Goal: Information Seeking & Learning: Learn about a topic

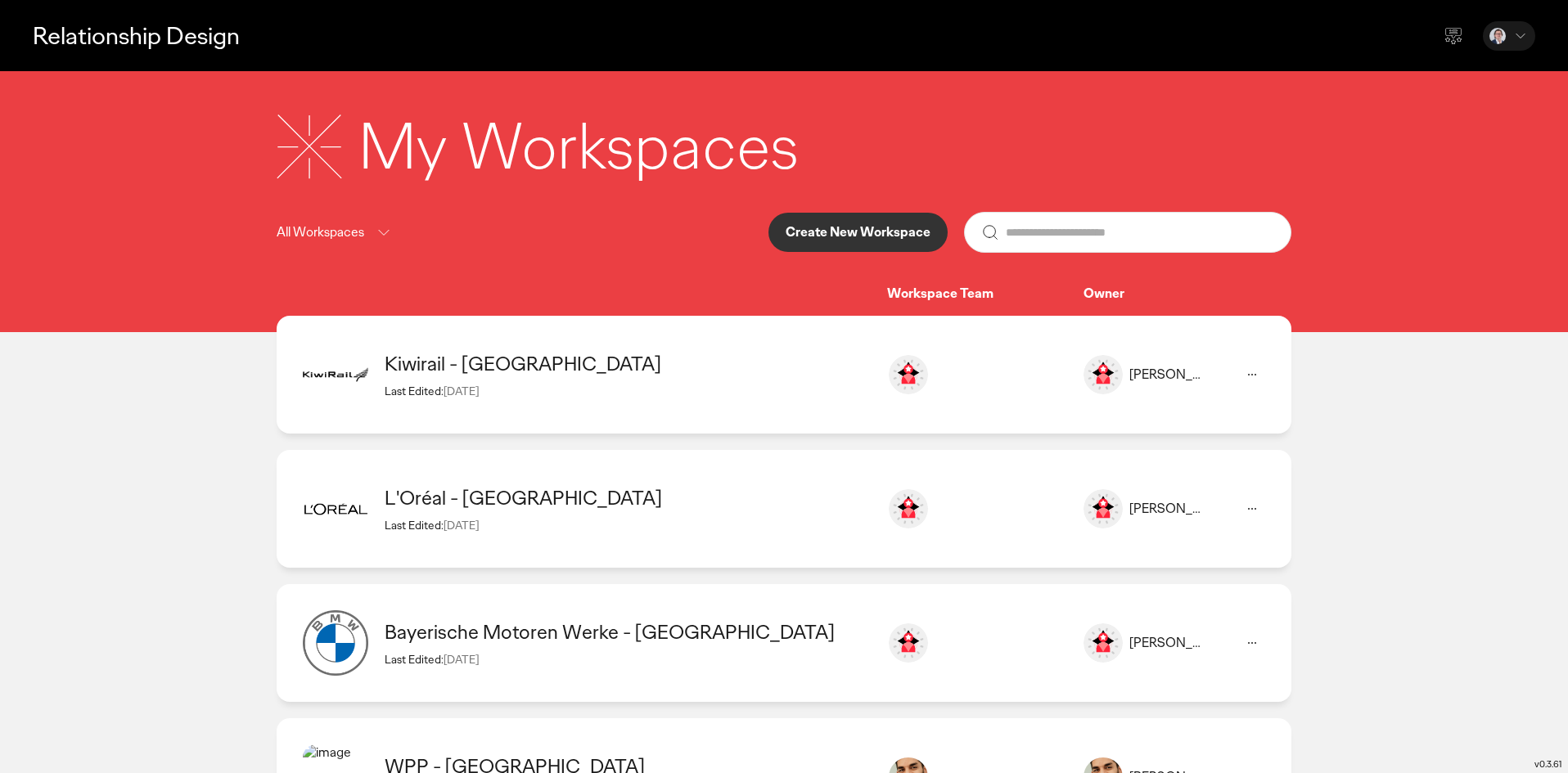
click at [698, 484] on div "L'Oréal - India Last Edited: [DATE] [PERSON_NAME] [EMAIL_ADDRESS][DOMAIN_NAME] …" at bounding box center [784, 509] width 1015 height 117
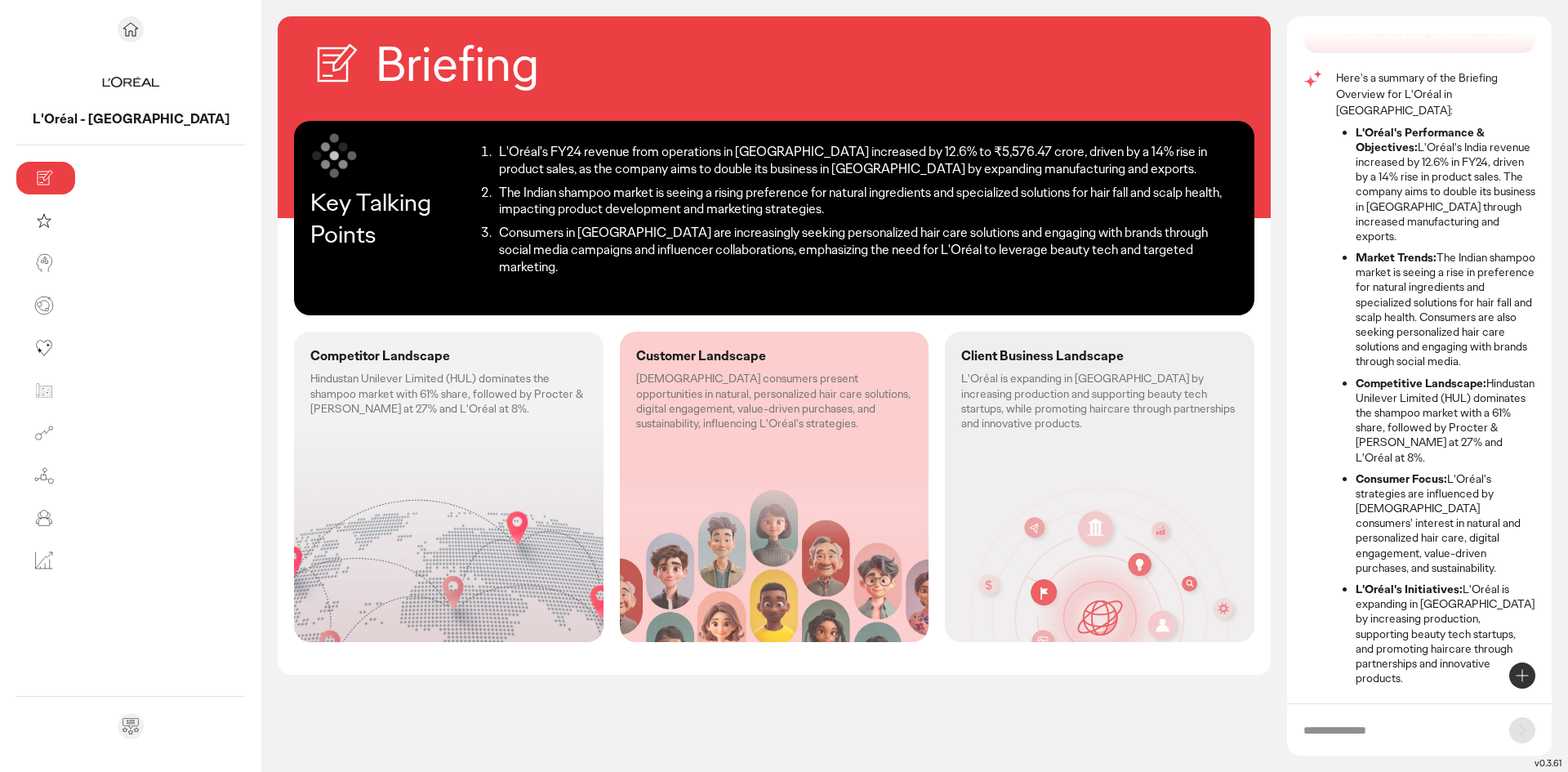
scroll to position [80, 0]
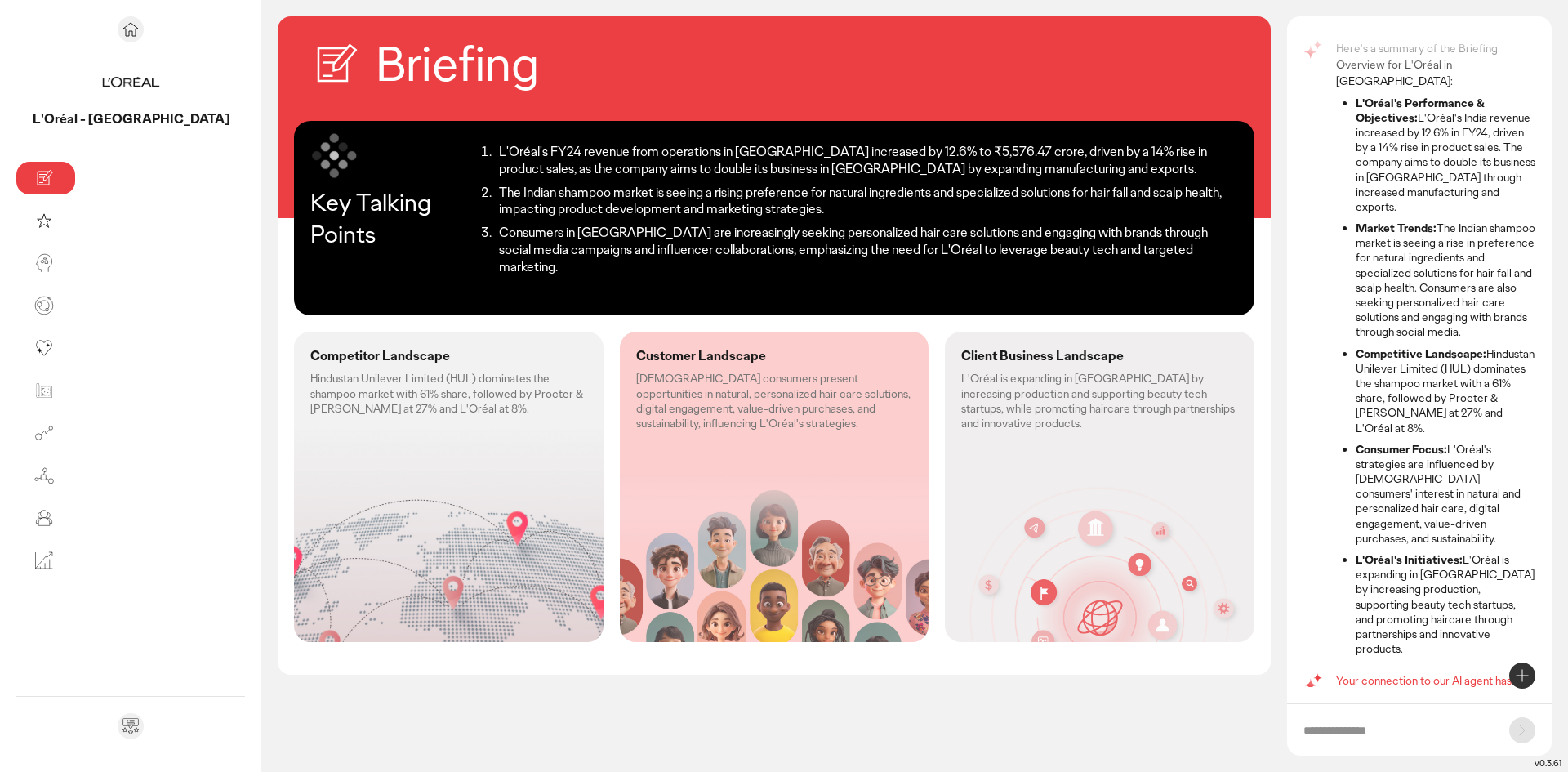
click at [320, 374] on p "Hindustan Unilever Limited (HUL) dominates the shampoo market with 61% share, f…" at bounding box center [448, 393] width 277 height 45
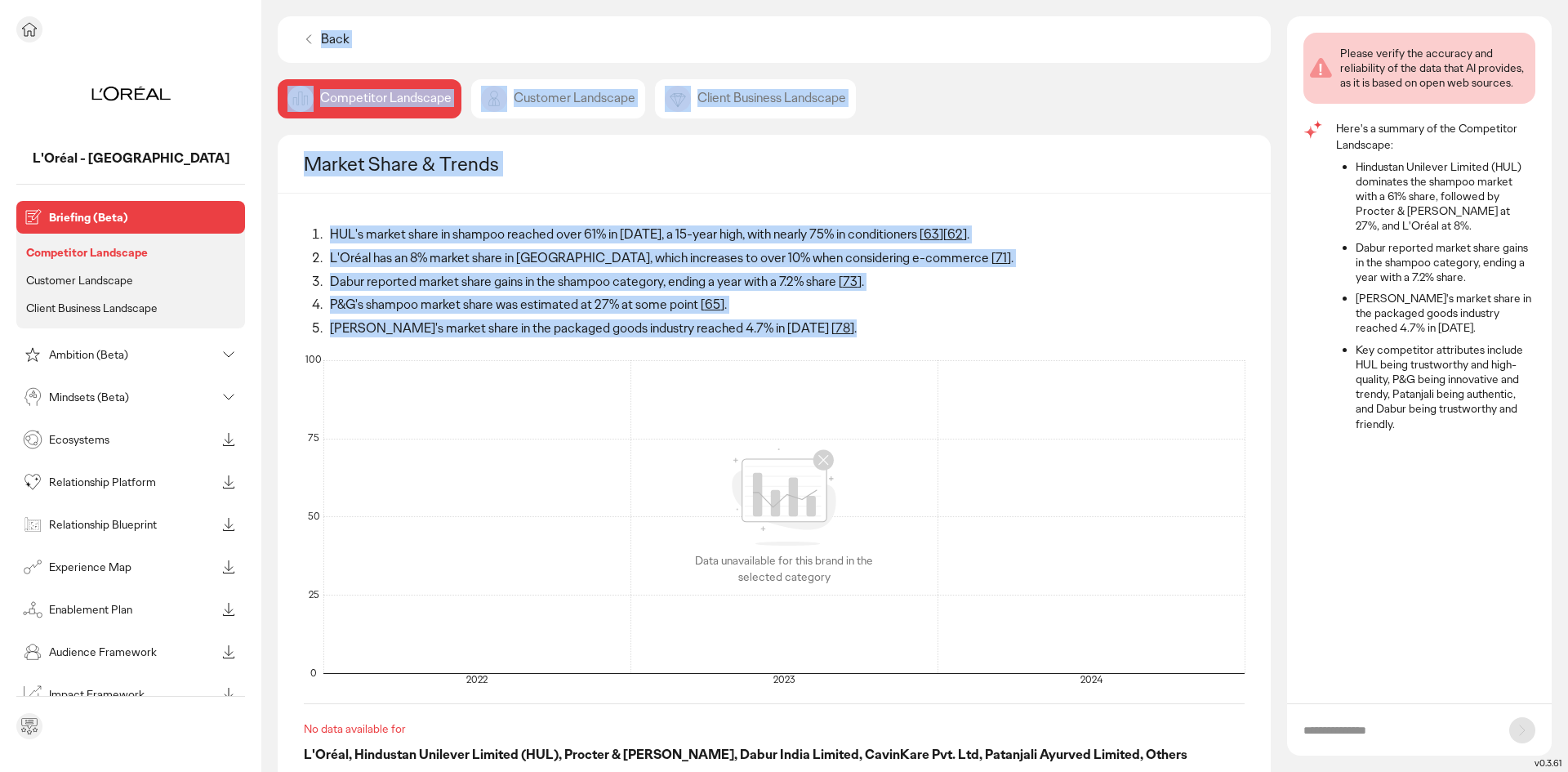
drag, startPoint x: 455, startPoint y: 297, endPoint x: 53, endPoint y: 234, distance: 406.9
click at [53, 234] on main "L'Oréal - India Briefing (Beta) Competitor Landscape Customer Landscape Client …" at bounding box center [784, 386] width 1568 height 772
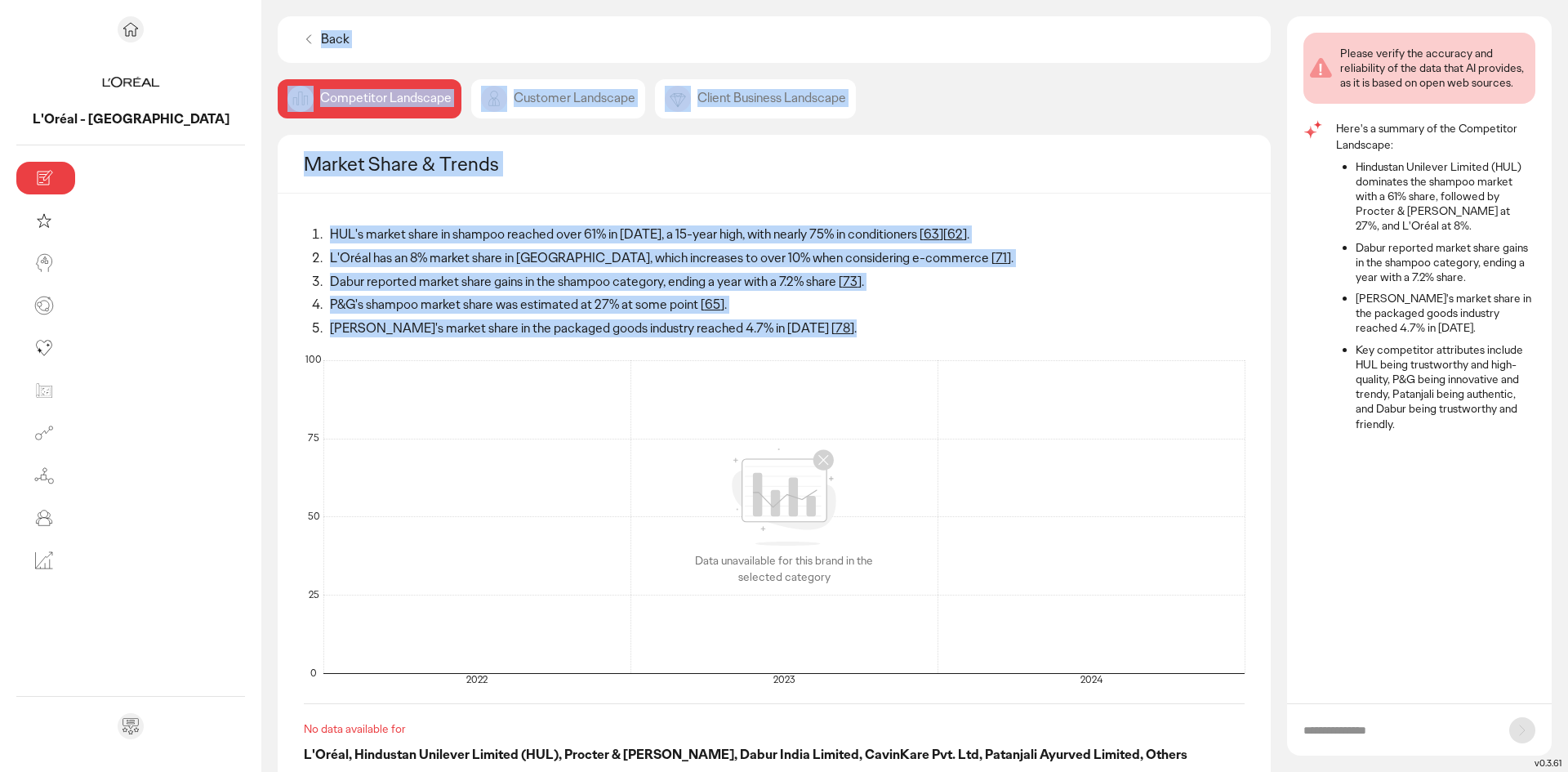
click at [934, 178] on div "Market Share & Trends" at bounding box center [774, 163] width 993 height 59
click at [929, 124] on div "Back Competitor Landscape Customer Landscape Client Business Landscape Market S…" at bounding box center [774, 394] width 993 height 756
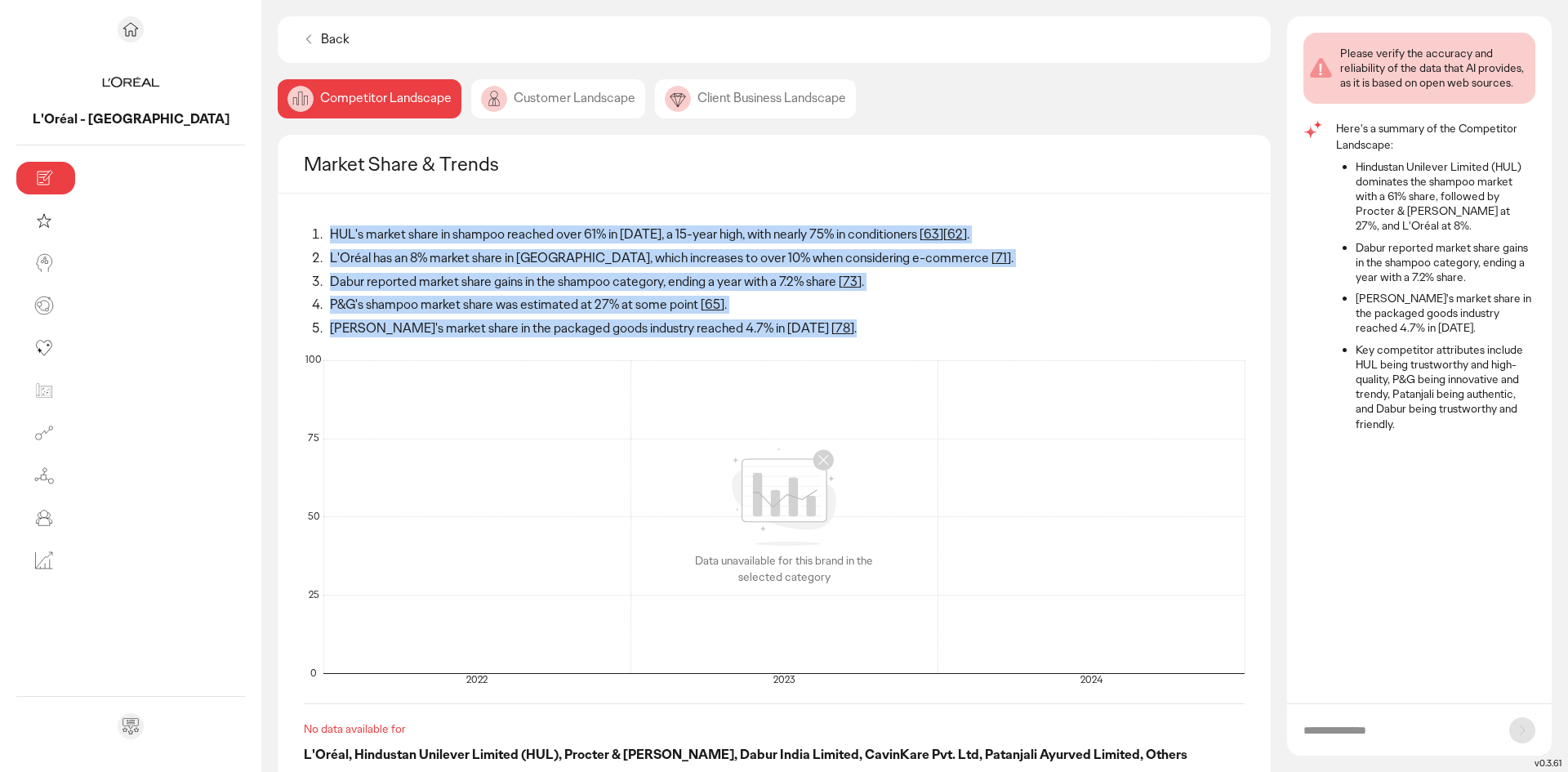
drag, startPoint x: 528, startPoint y: 315, endPoint x: 147, endPoint y: 241, distance: 388.1
click at [303, 241] on div "HUL's market share in shampoo reached over 61% in [DATE], a 15-year high, with …" at bounding box center [774, 281] width 941 height 124
copy ol "HUL's market share in shampoo reached over 61% in [DATE], a 15-year high, with …"
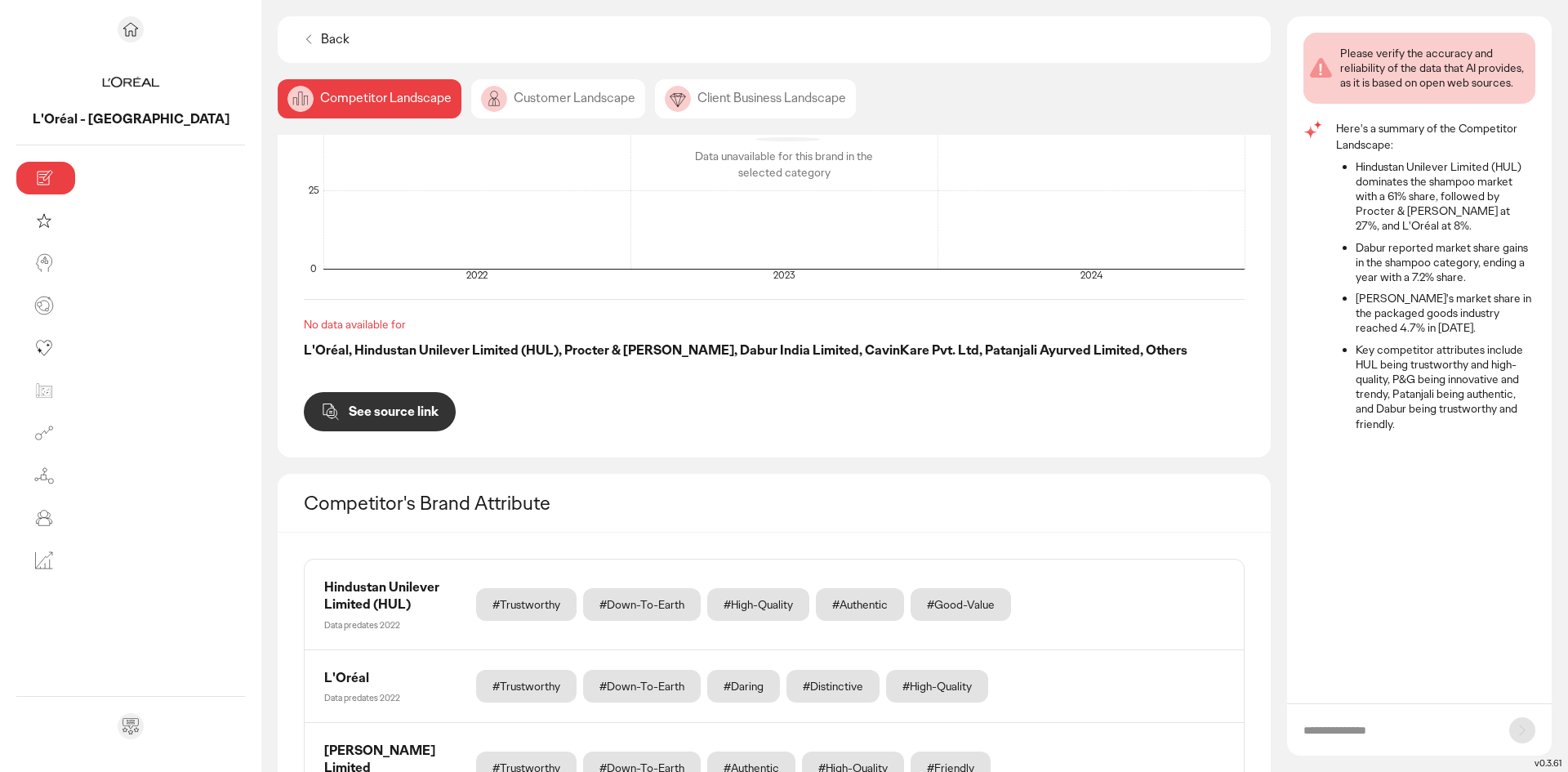
scroll to position [567, 0]
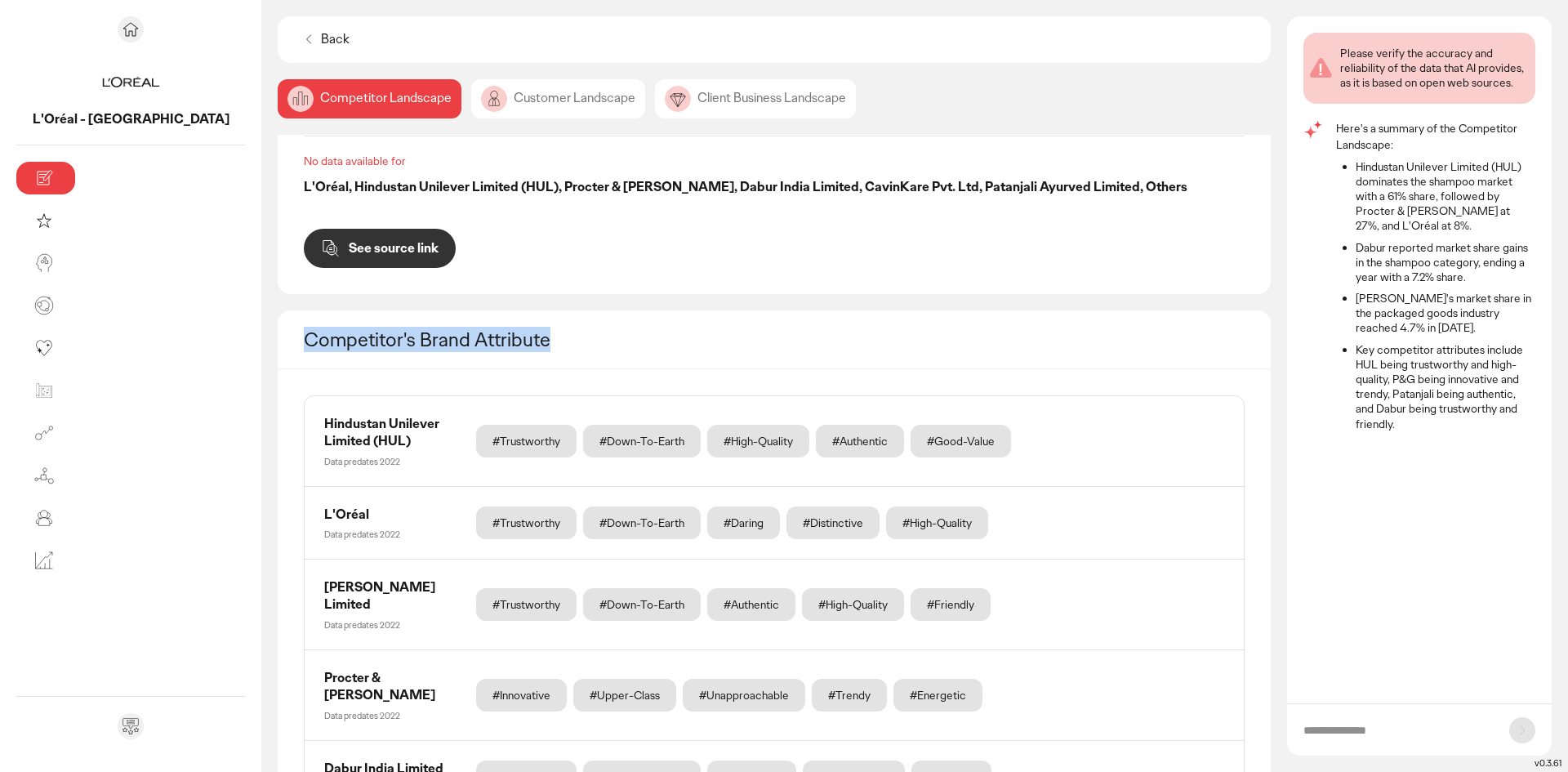
drag, startPoint x: 377, startPoint y: 346, endPoint x: 117, endPoint y: 332, distance: 260.4
click at [277, 332] on div "Competitor's Brand Attribute" at bounding box center [774, 339] width 993 height 59
copy h2 "Competitor's Brand Attribute"
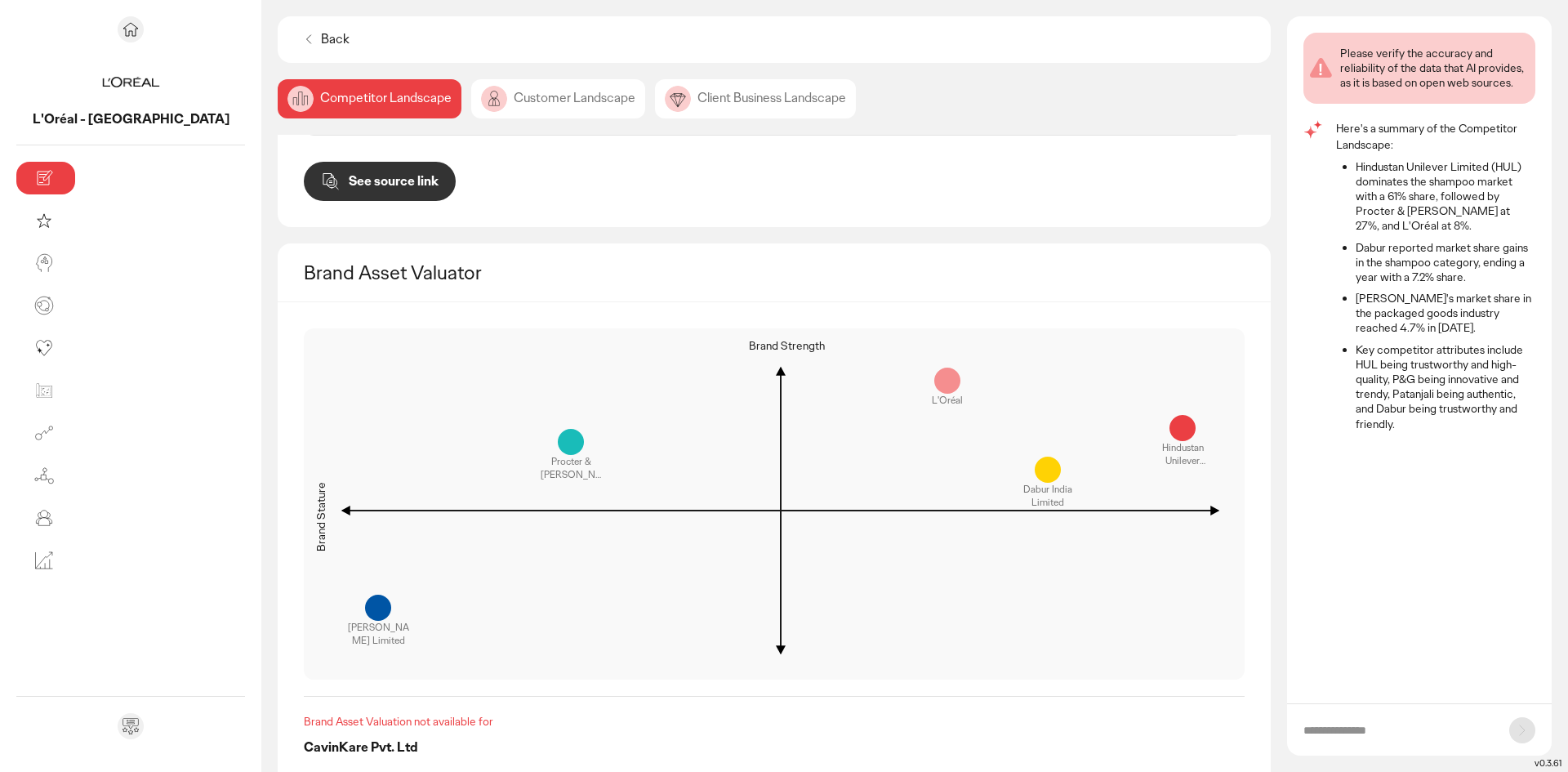
scroll to position [1385, 0]
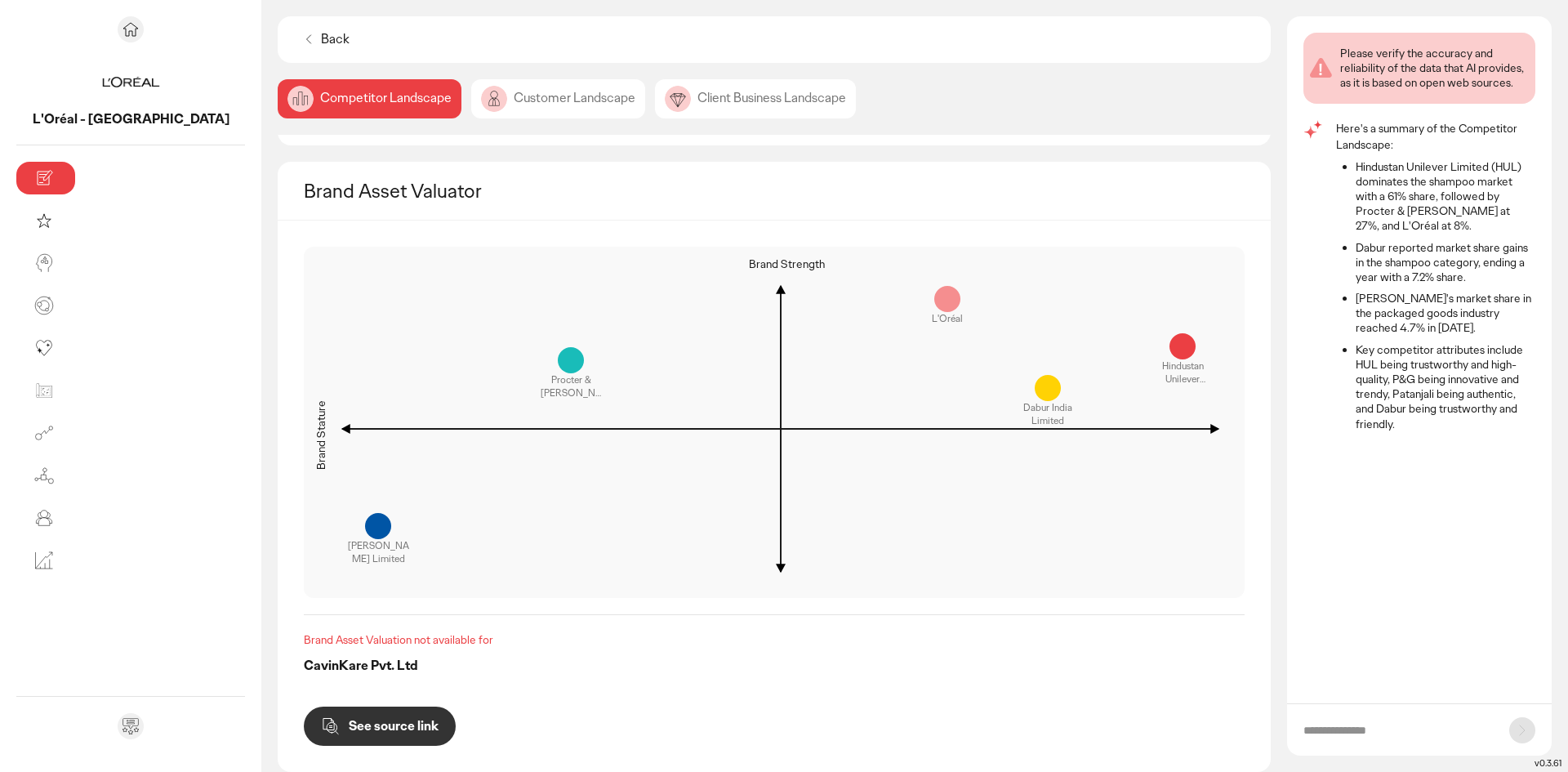
click at [471, 101] on div "Customer Landscape" at bounding box center [558, 99] width 174 height 39
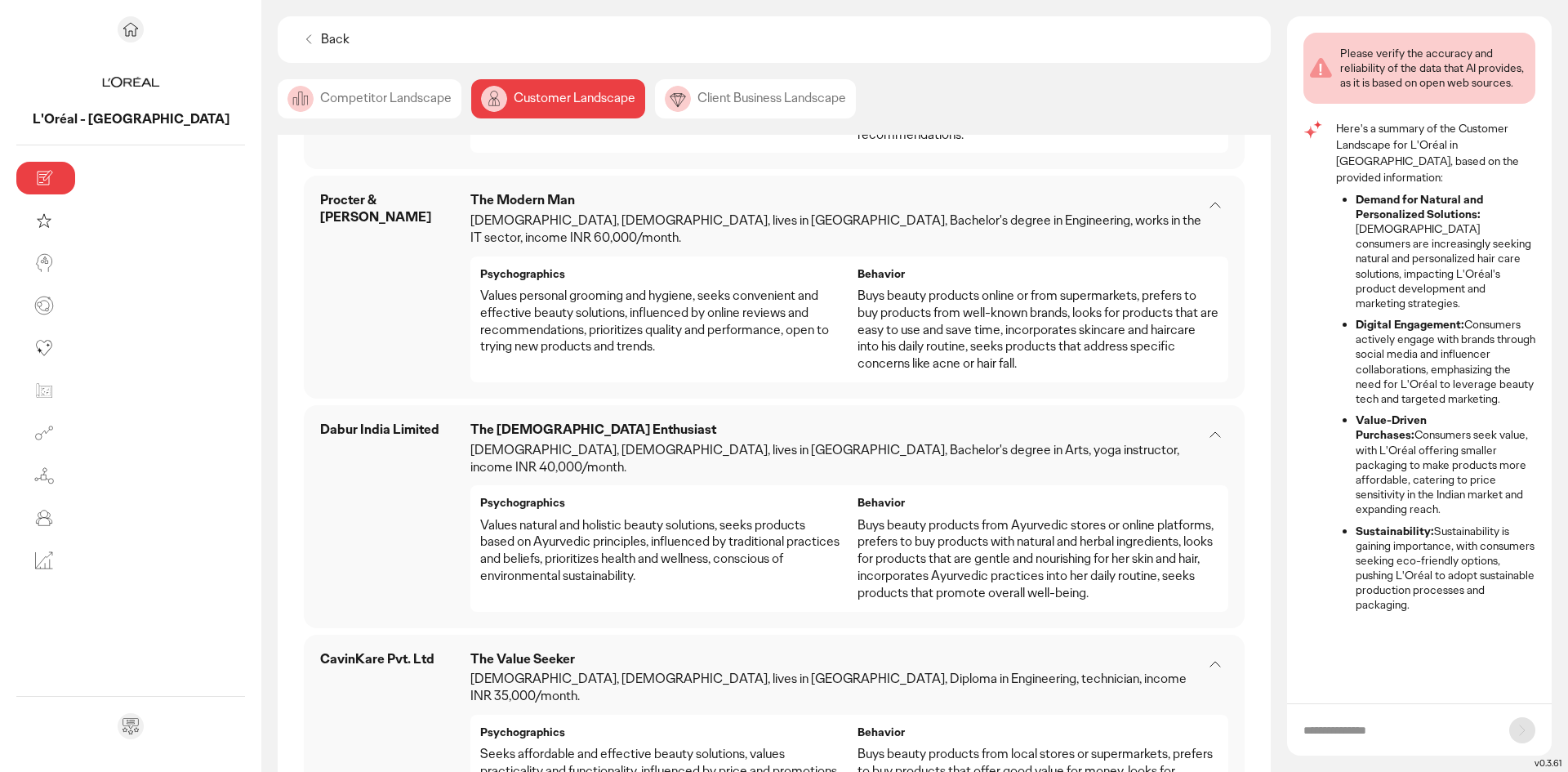
scroll to position [1654, 0]
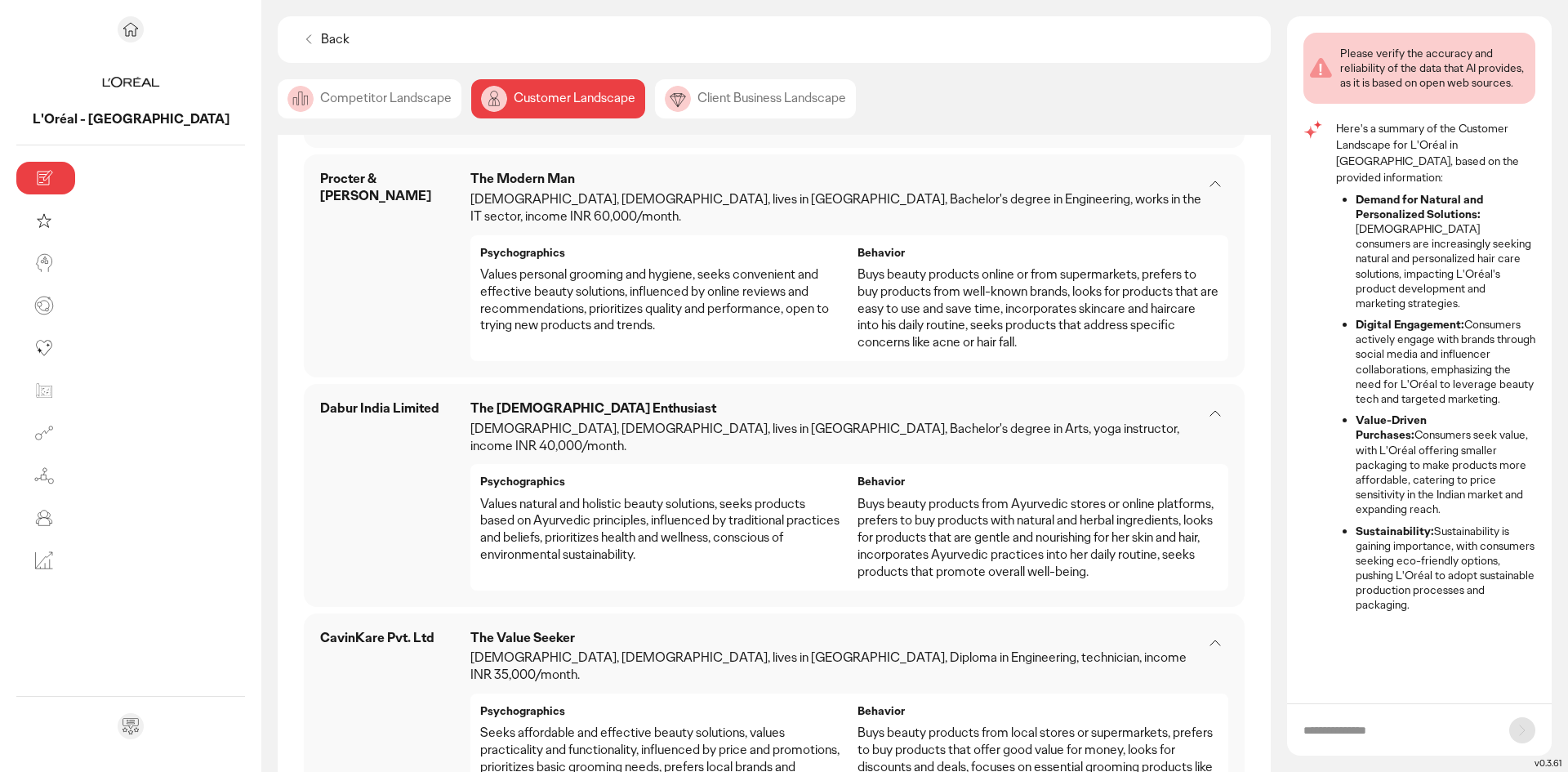
click at [655, 104] on div "Client Business Landscape" at bounding box center [755, 99] width 201 height 39
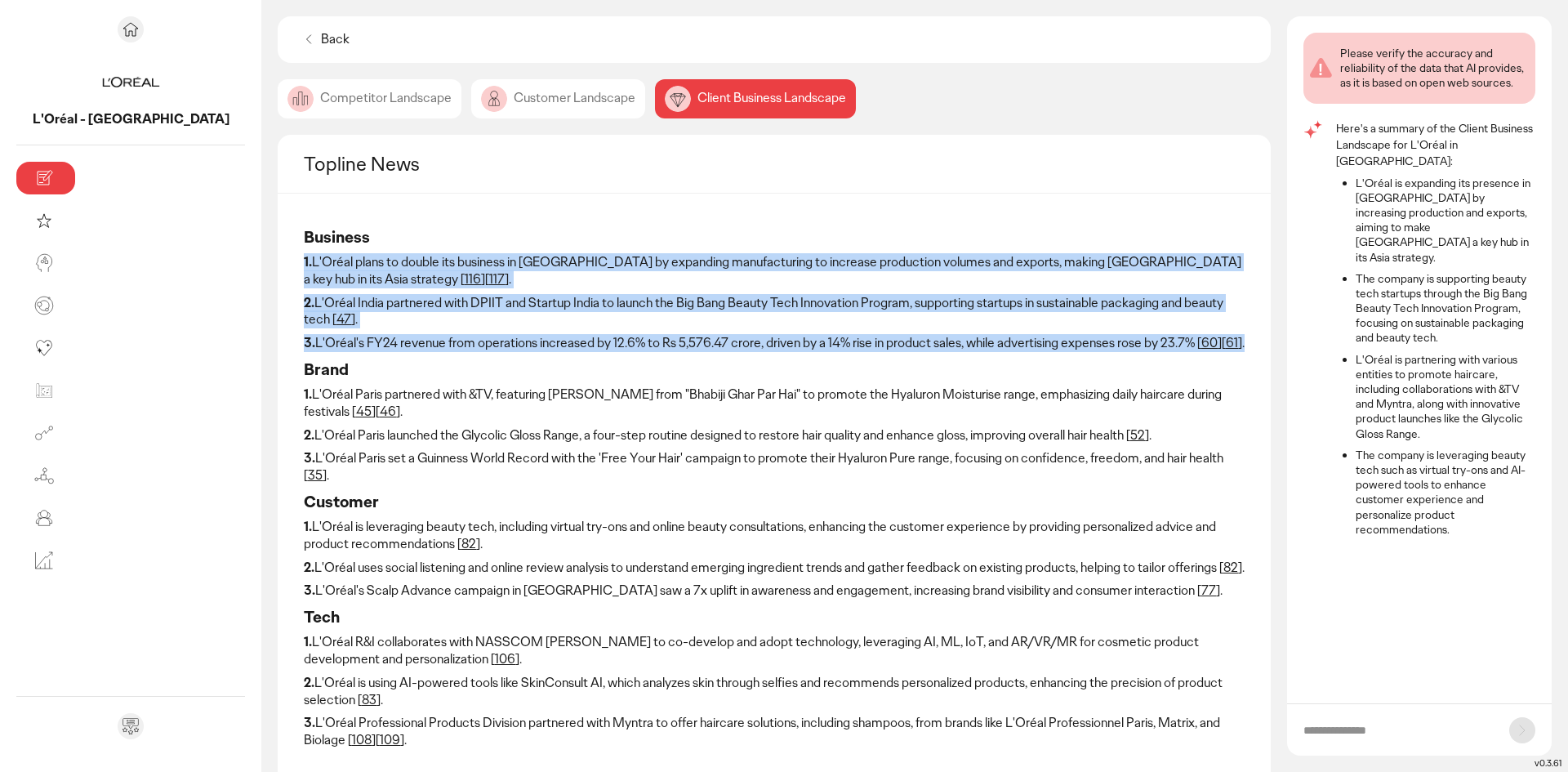
drag, startPoint x: 1124, startPoint y: 315, endPoint x: 114, endPoint y: 263, distance: 1011.3
click at [277, 263] on div "Business 1. L'Oréal plans to double its business in [GEOGRAPHIC_DATA] by expand…" at bounding box center [774, 516] width 993 height 643
copy div "1. L'Oréal plans to double its business in [GEOGRAPHIC_DATA] by expanding manuf…"
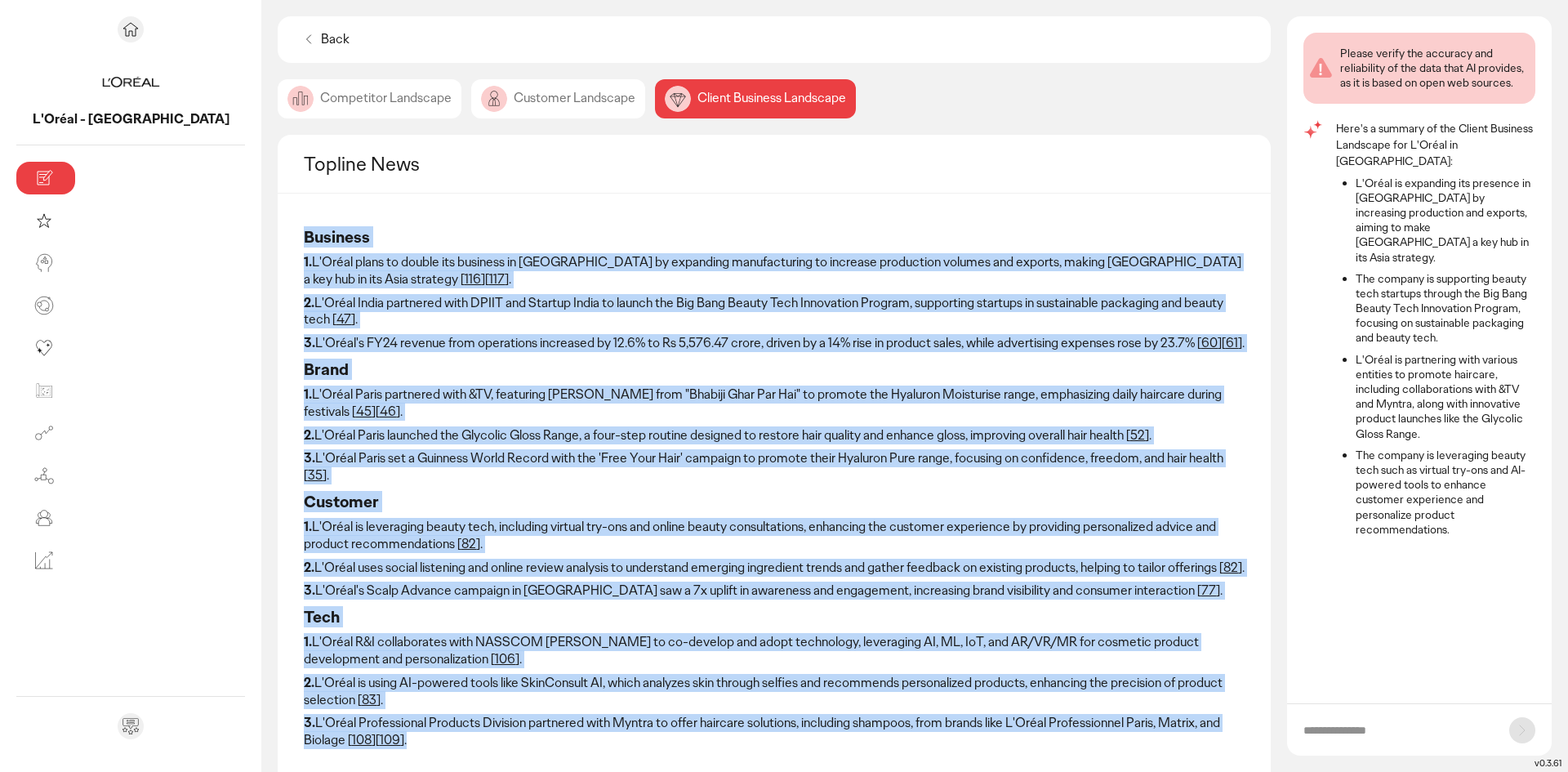
drag, startPoint x: 1204, startPoint y: 619, endPoint x: 134, endPoint y: 241, distance: 1134.8
click at [303, 241] on div "Business 1. L'Oréal plans to double its business in India by expanding manufact…" at bounding box center [774, 488] width 941 height 536
copy div "Business 1. L'Oréal plans to double its business in India by expanding manufact…"
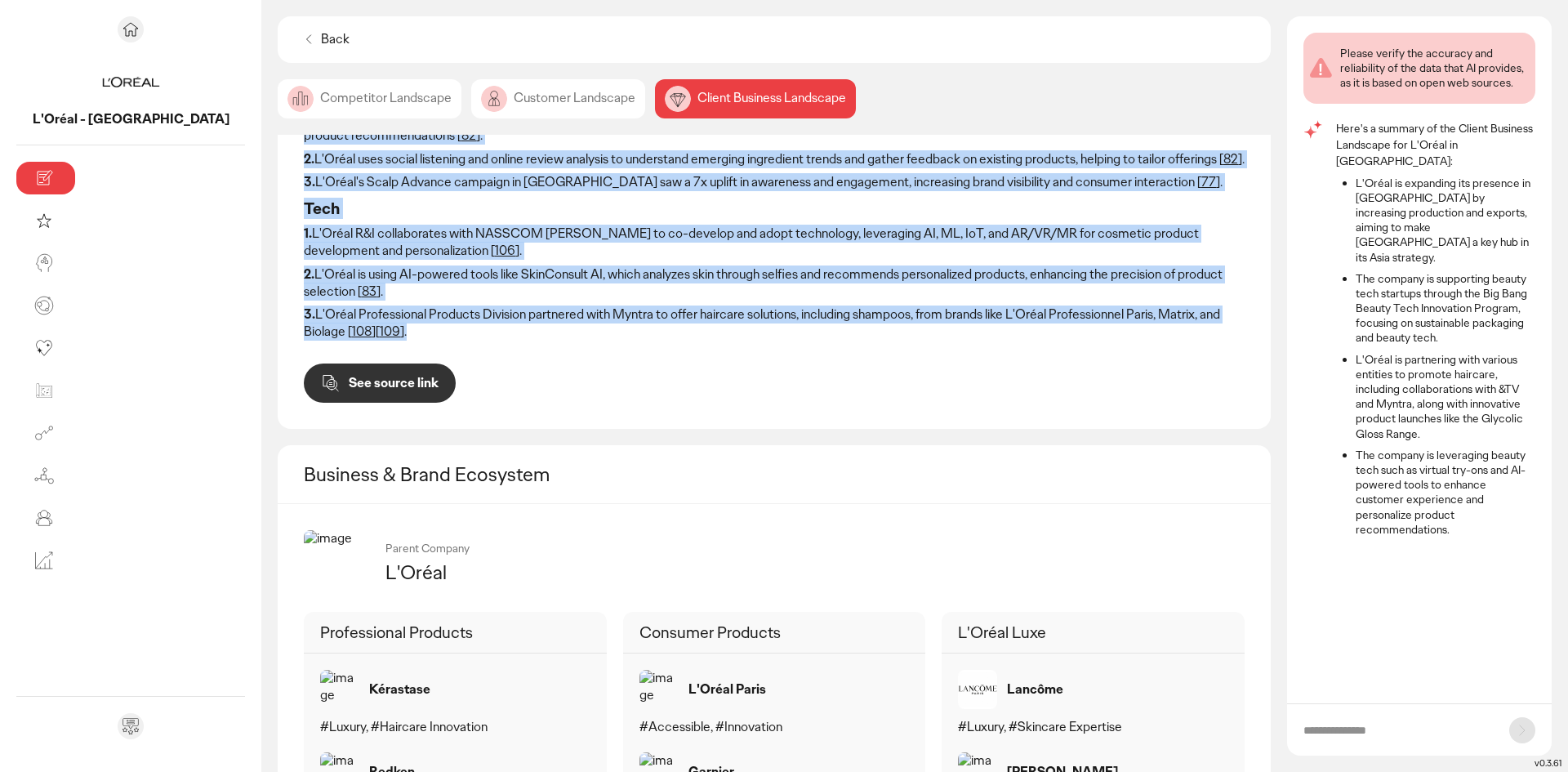
scroll to position [571, 0]
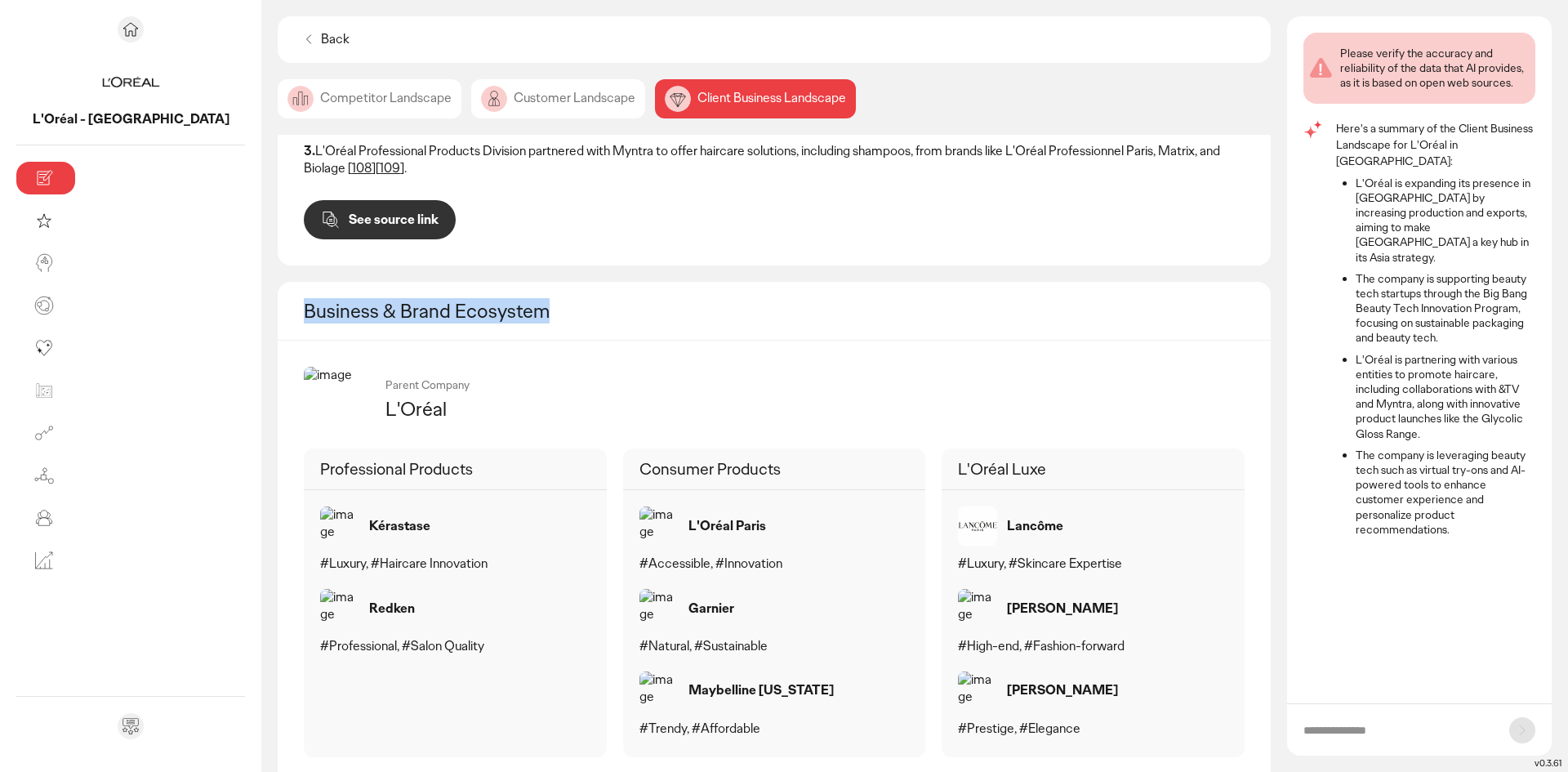
drag, startPoint x: 421, startPoint y: 195, endPoint x: 95, endPoint y: 189, distance: 326.1
click at [261, 188] on div "Back Competitor Landscape Customer Landscape Client Business Landscape Topline …" at bounding box center [914, 386] width 1307 height 772
copy h2 "Business & Brand Ecosystem"
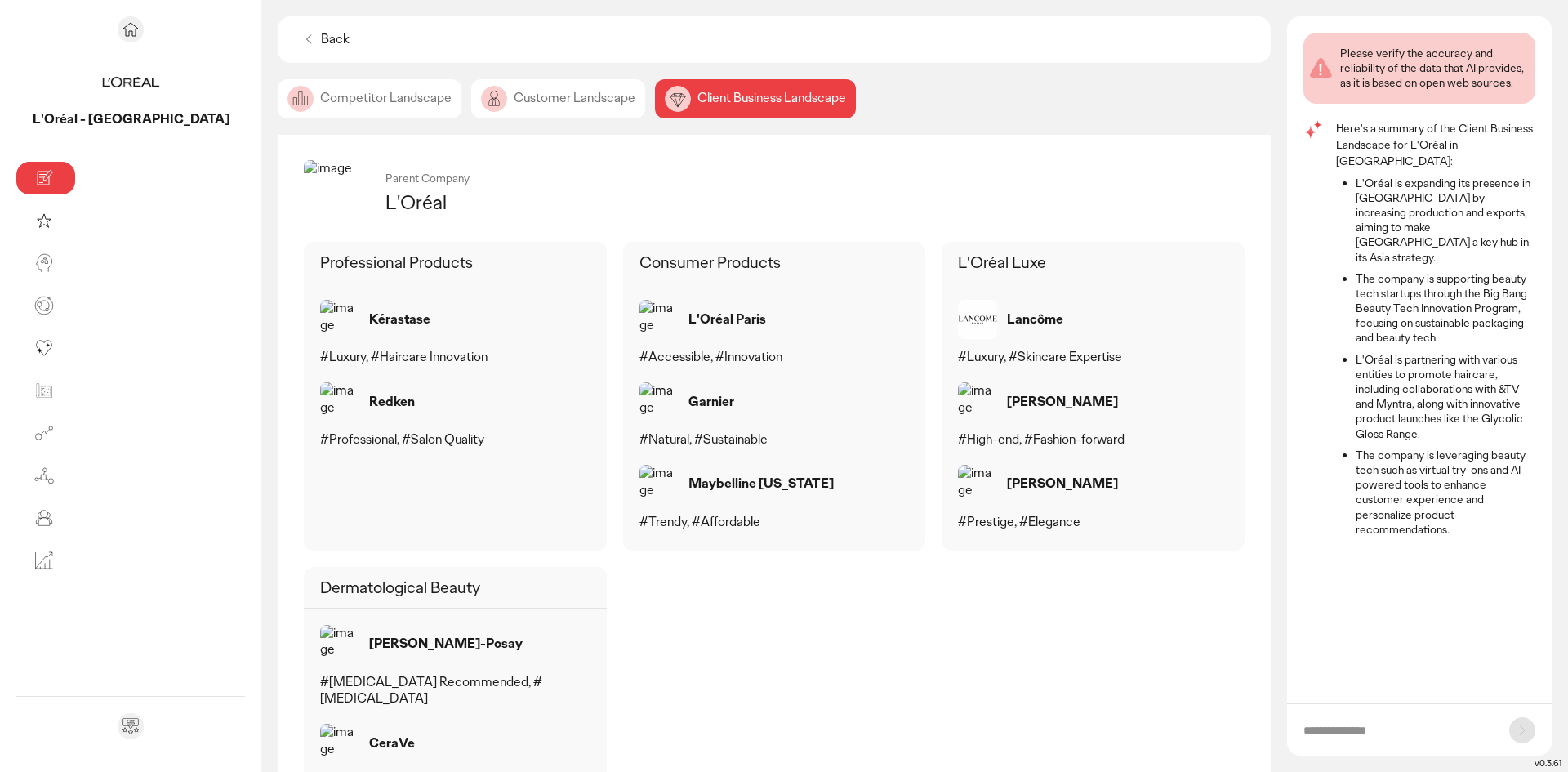
scroll to position [0, 0]
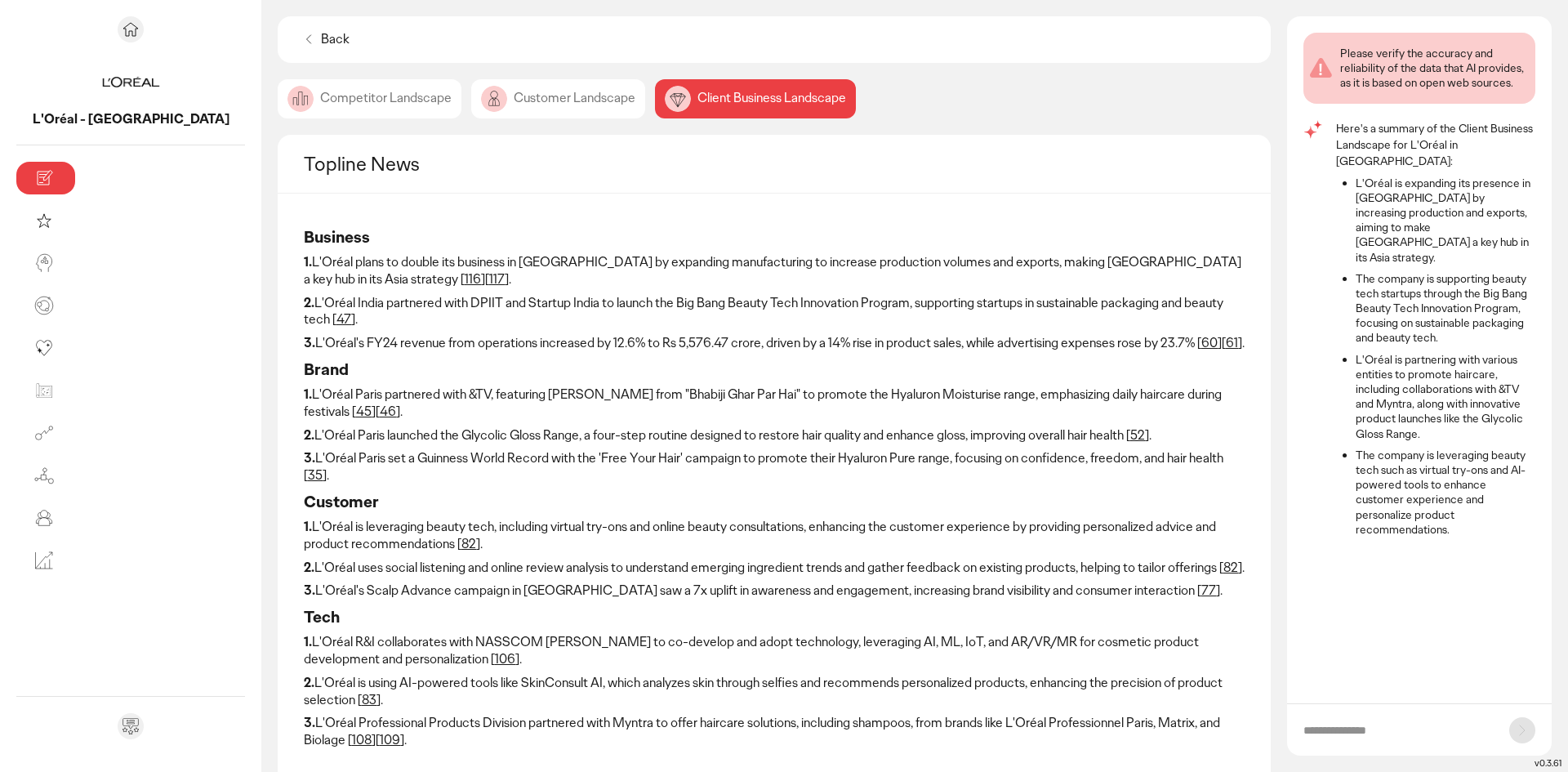
click at [294, 38] on div "Back" at bounding box center [325, 39] width 62 height 30
